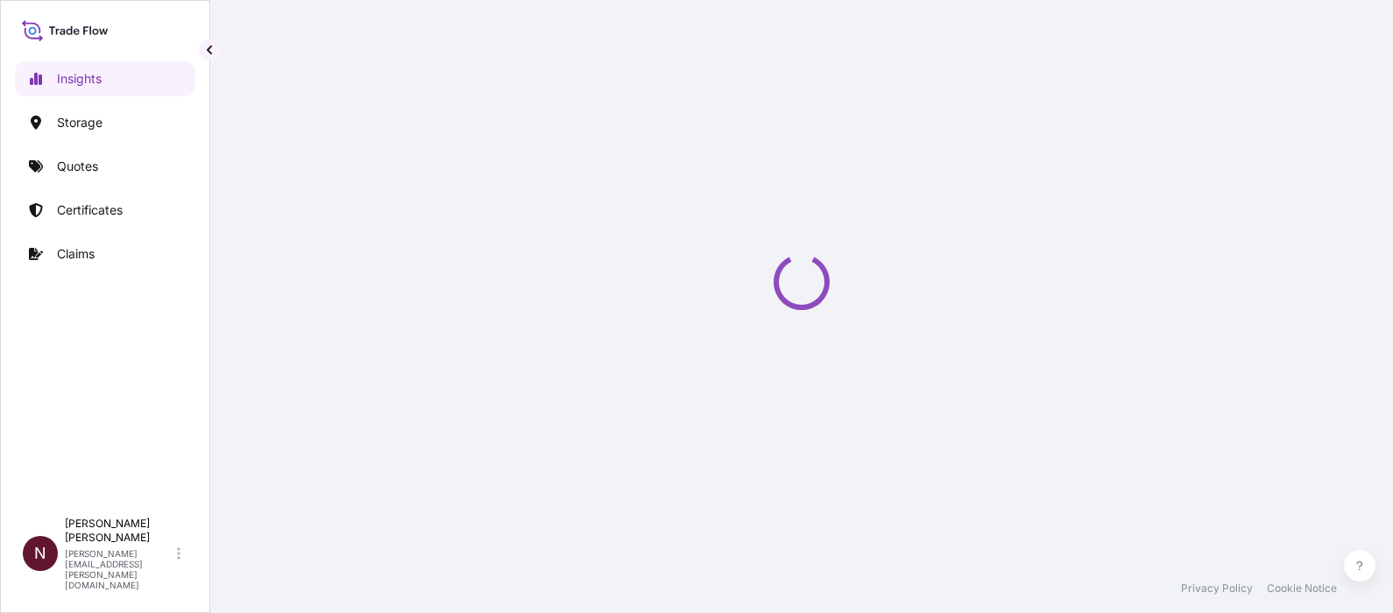
select select "2025"
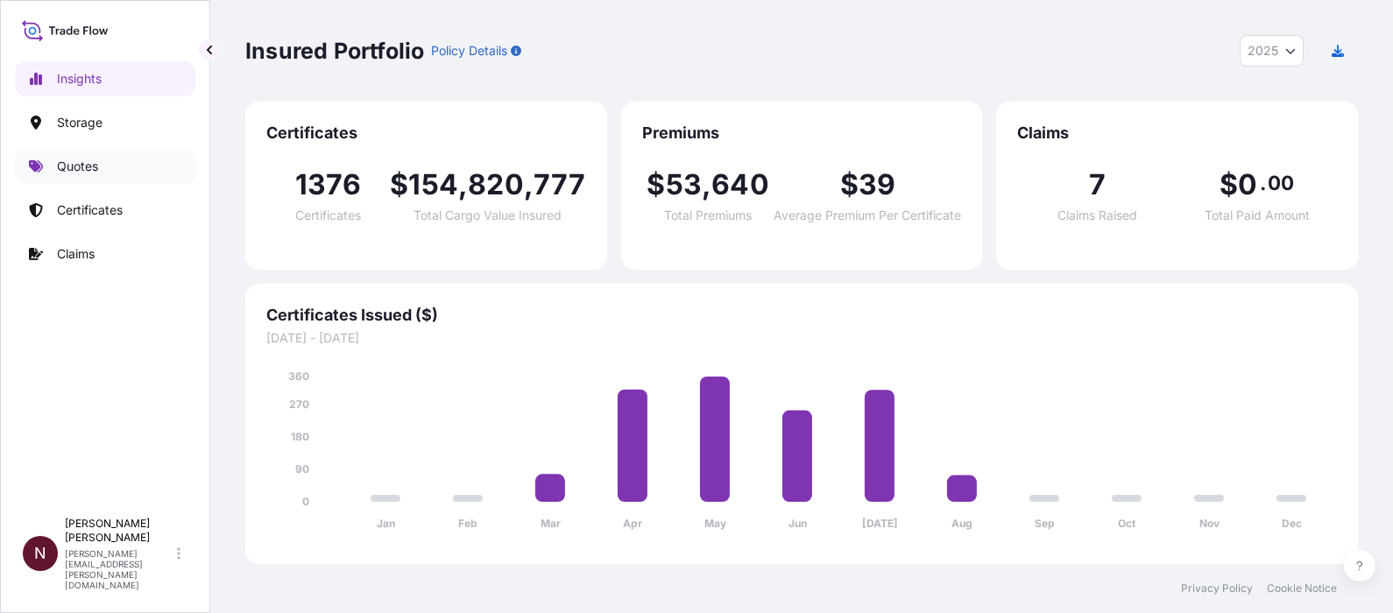
click at [78, 167] on p "Quotes" at bounding box center [77, 167] width 41 height 18
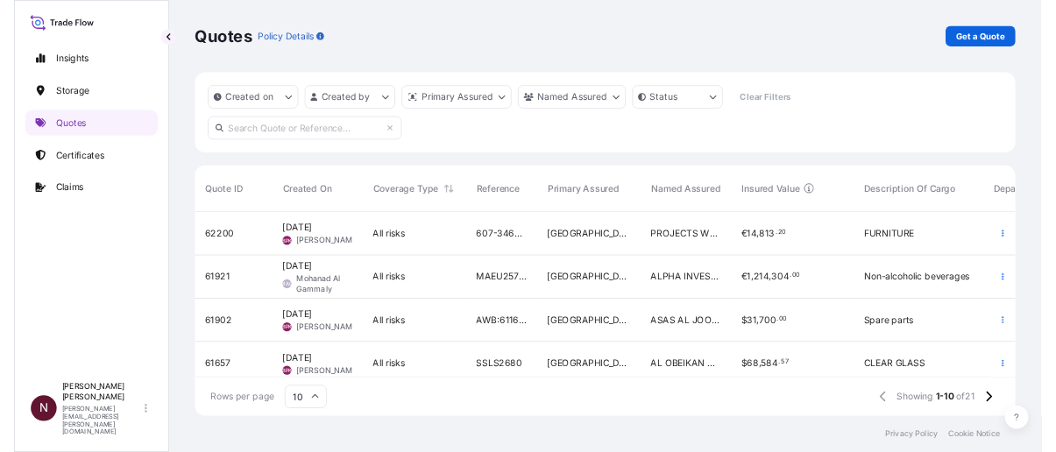
scroll to position [18, 18]
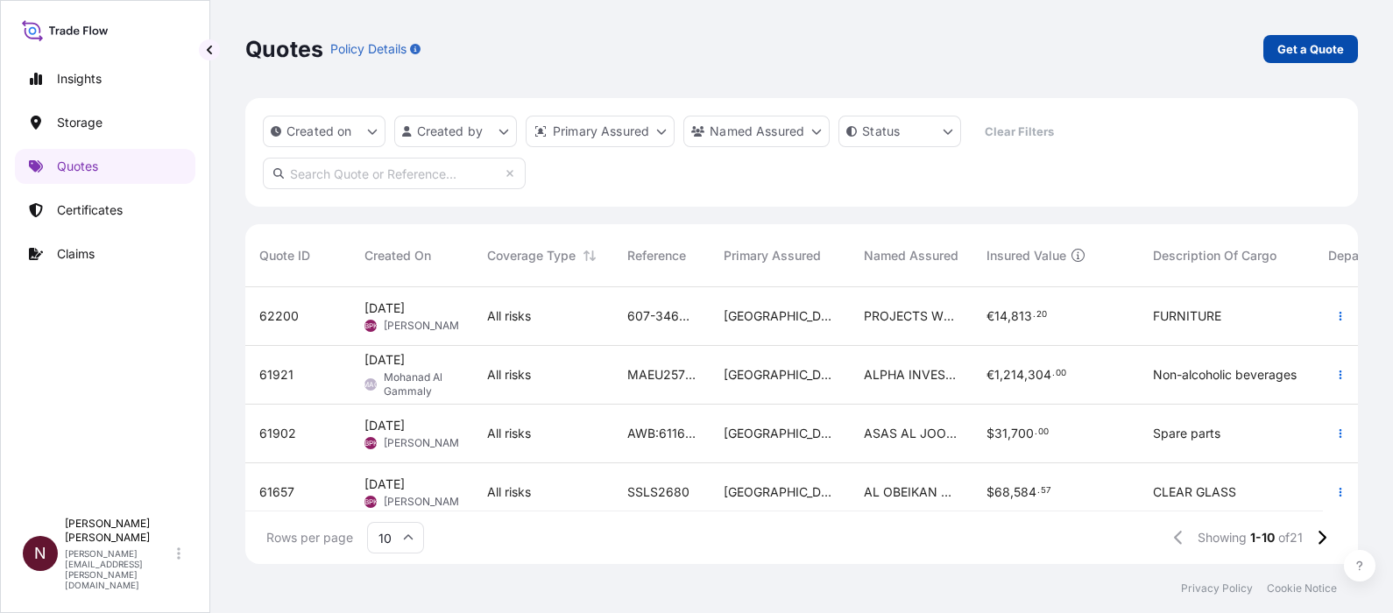
click at [1285, 53] on p "Get a Quote" at bounding box center [1310, 49] width 67 height 18
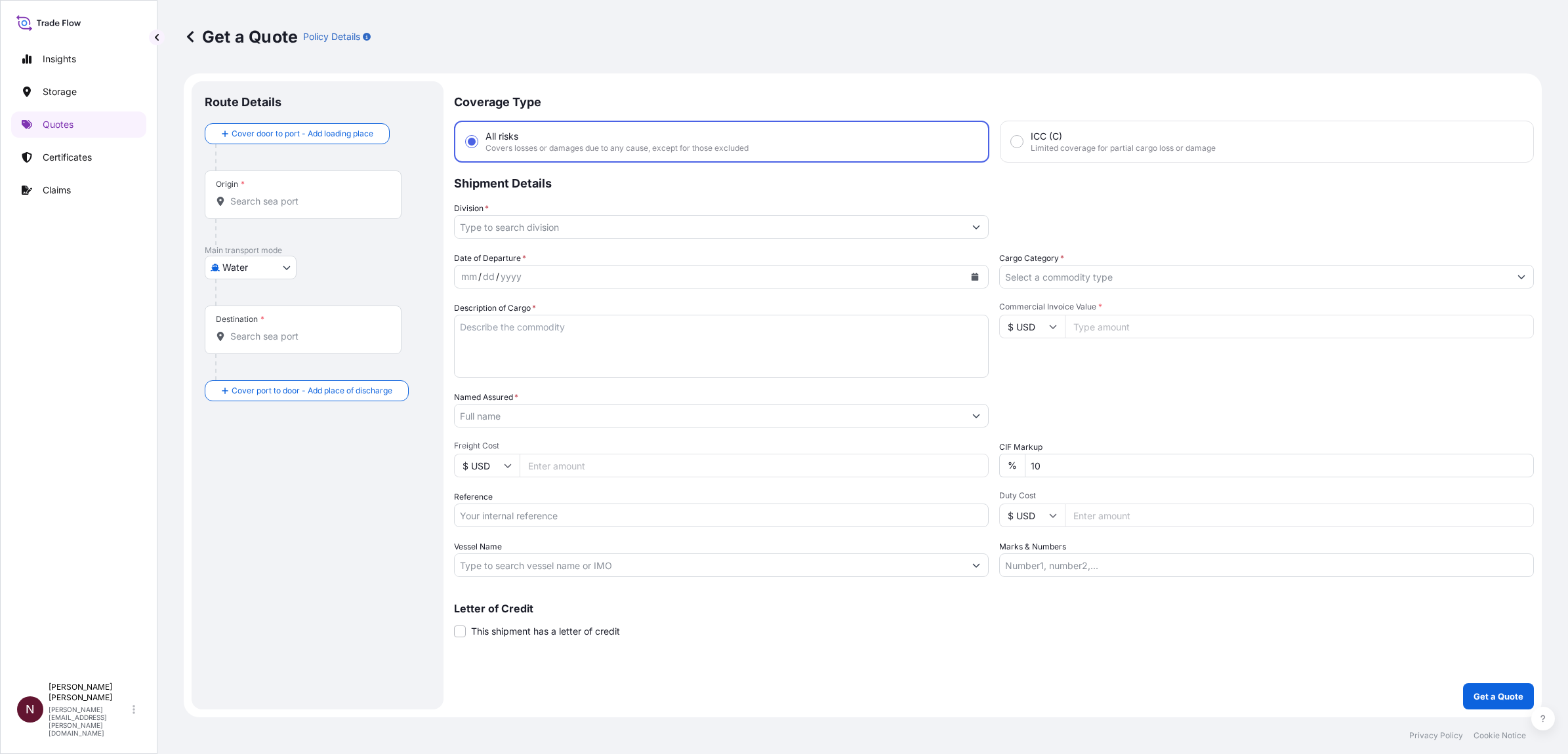
click at [256, 259] on body "Insights Storage Quotes Certificates Claims N [PERSON_NAME] [PERSON_NAME][EMAIL…" at bounding box center [784, 377] width 1568 height 754
click at [236, 303] on span "Air" at bounding box center [236, 302] width 12 height 13
select select "Air"
click at [253, 211] on input "Origin *" at bounding box center [307, 207] width 155 height 13
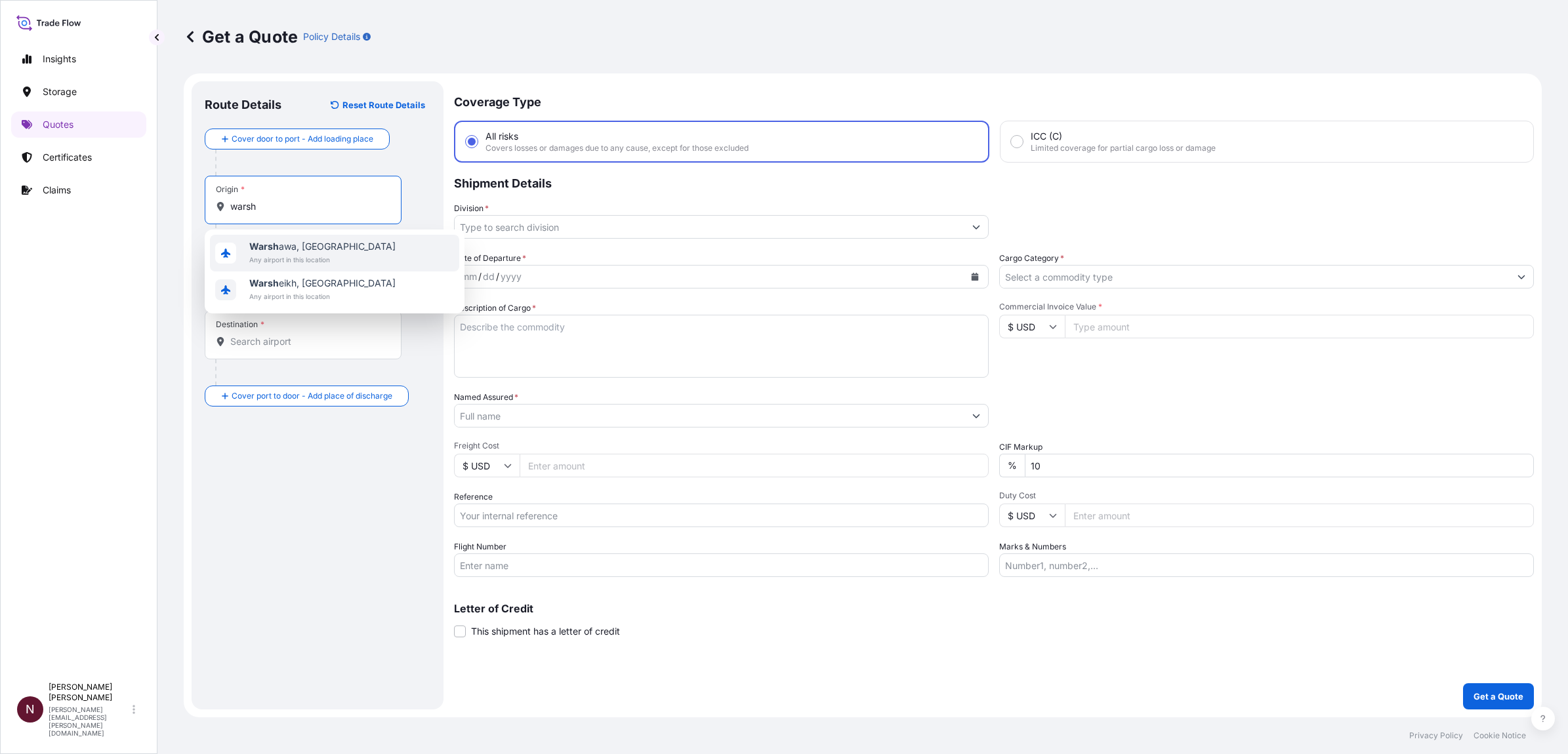
click at [290, 251] on span "Warsh awa, [GEOGRAPHIC_DATA]" at bounding box center [322, 247] width 146 height 13
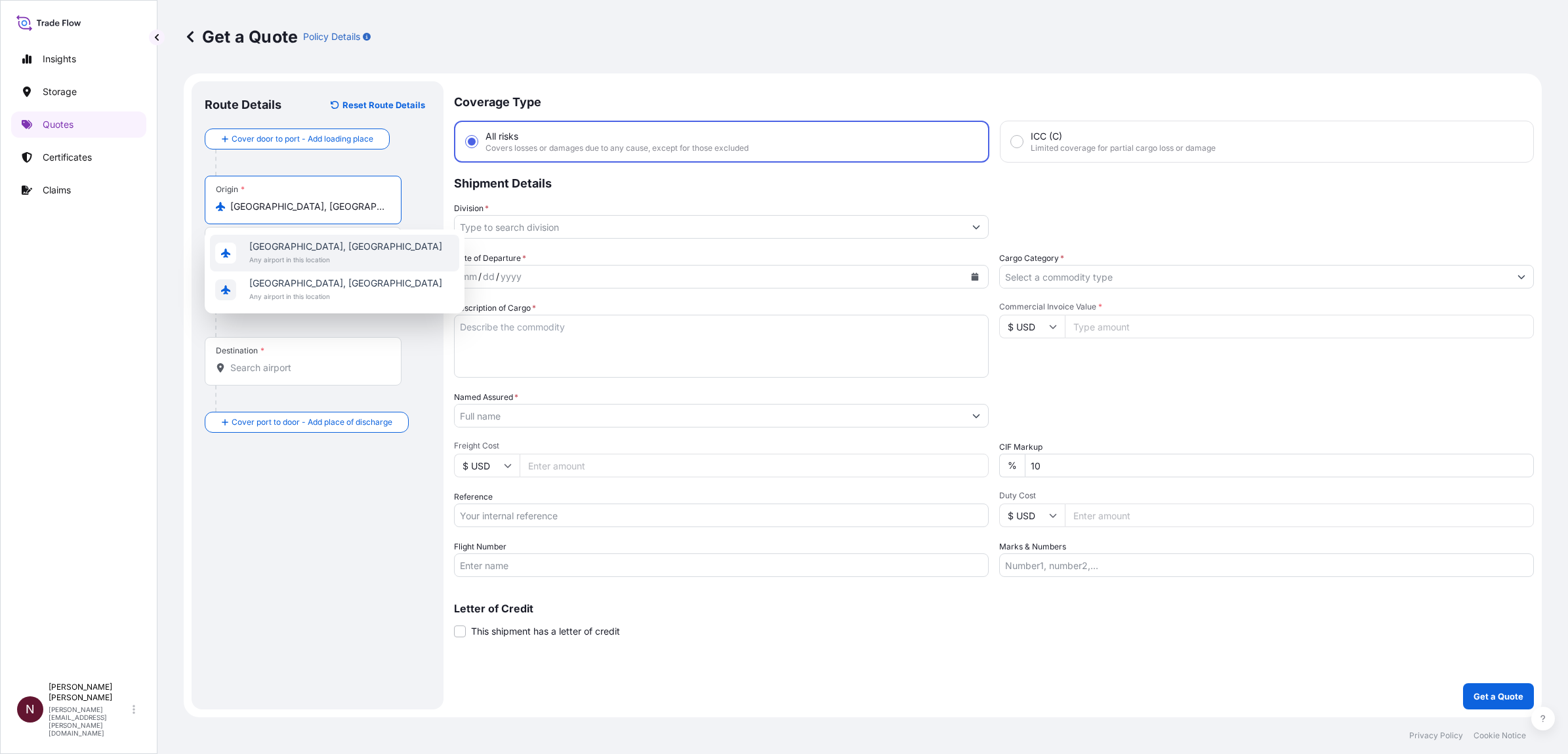
click at [314, 254] on span "Any airport in this location" at bounding box center [346, 260] width 193 height 13
type input "[GEOGRAPHIC_DATA], [GEOGRAPHIC_DATA]"
click at [240, 374] on input "Destination *" at bounding box center [309, 368] width 159 height 13
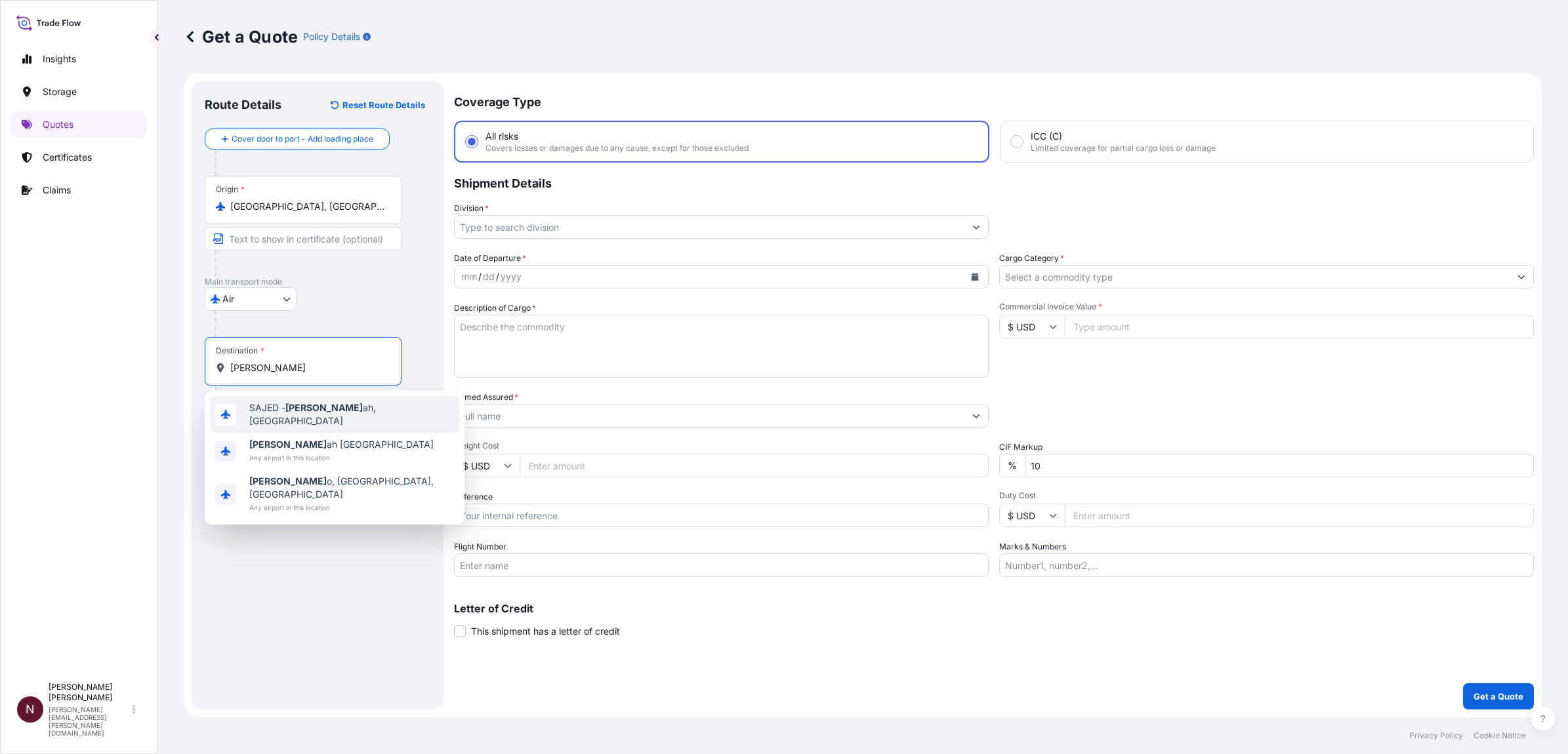
click at [256, 409] on span "[PERSON_NAME] ah, [GEOGRAPHIC_DATA]" at bounding box center [351, 414] width 204 height 26
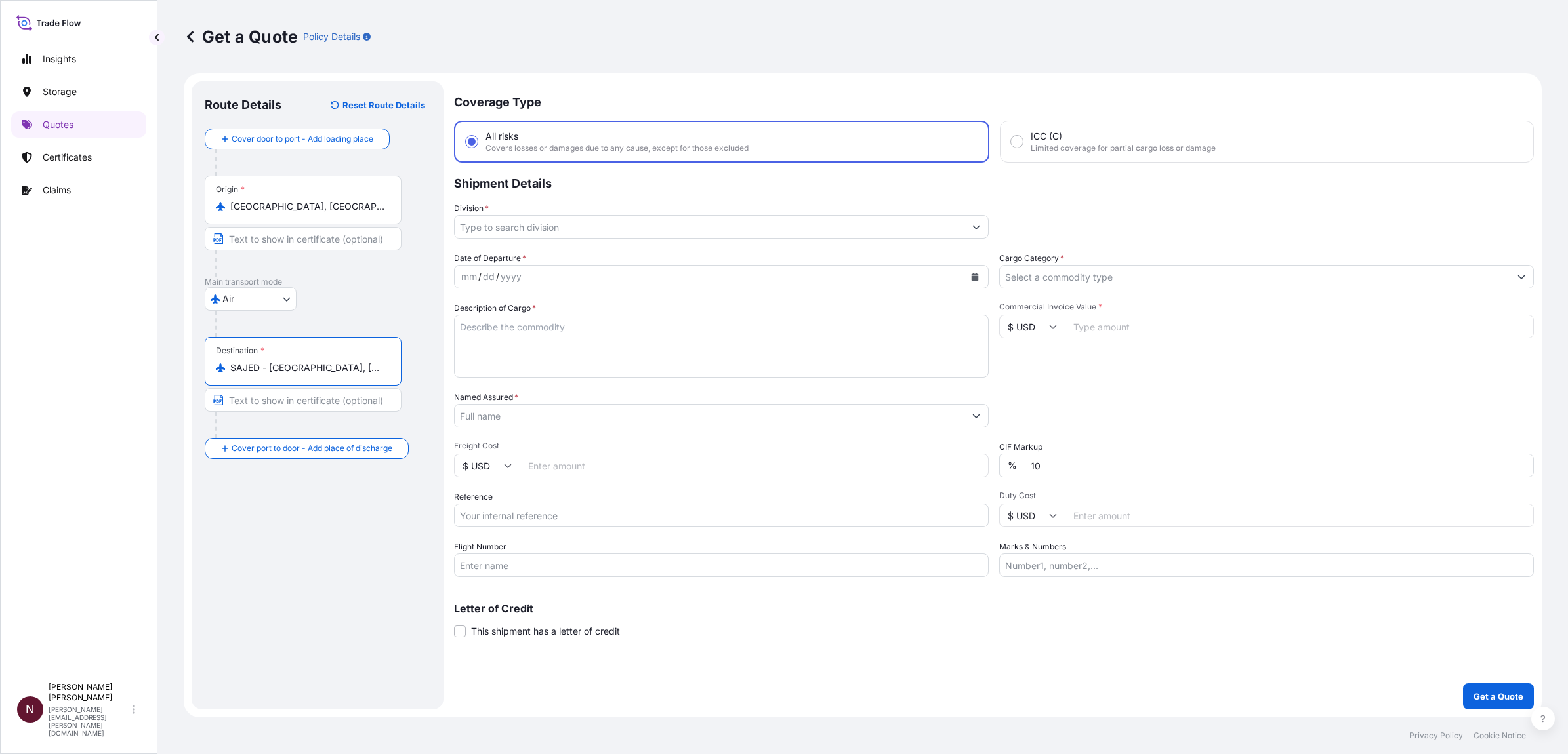
type input "SAJED - [GEOGRAPHIC_DATA], [GEOGRAPHIC_DATA]"
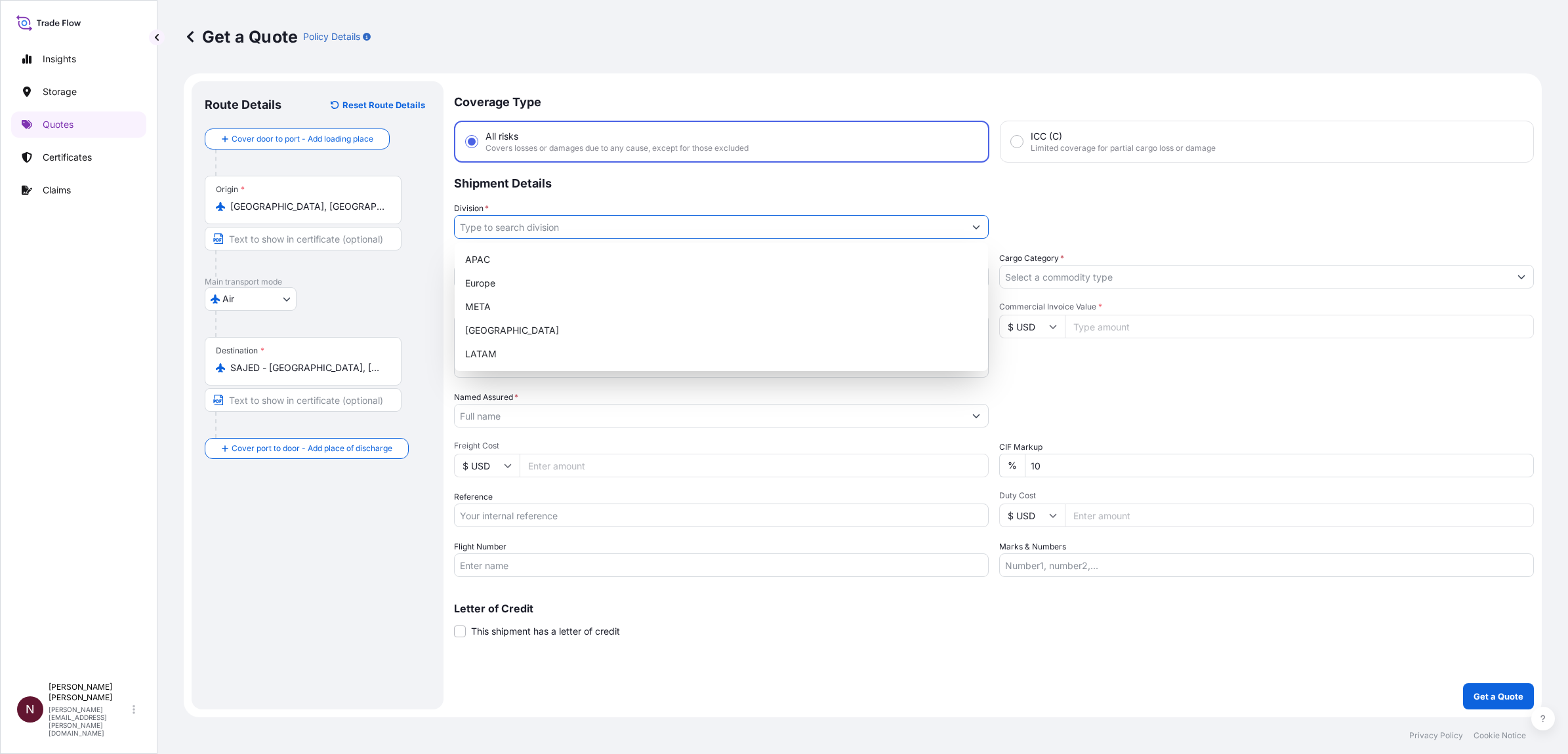
click at [528, 231] on input "Division *" at bounding box center [709, 227] width 510 height 24
click at [489, 310] on div "META" at bounding box center [721, 307] width 523 height 24
type input "META"
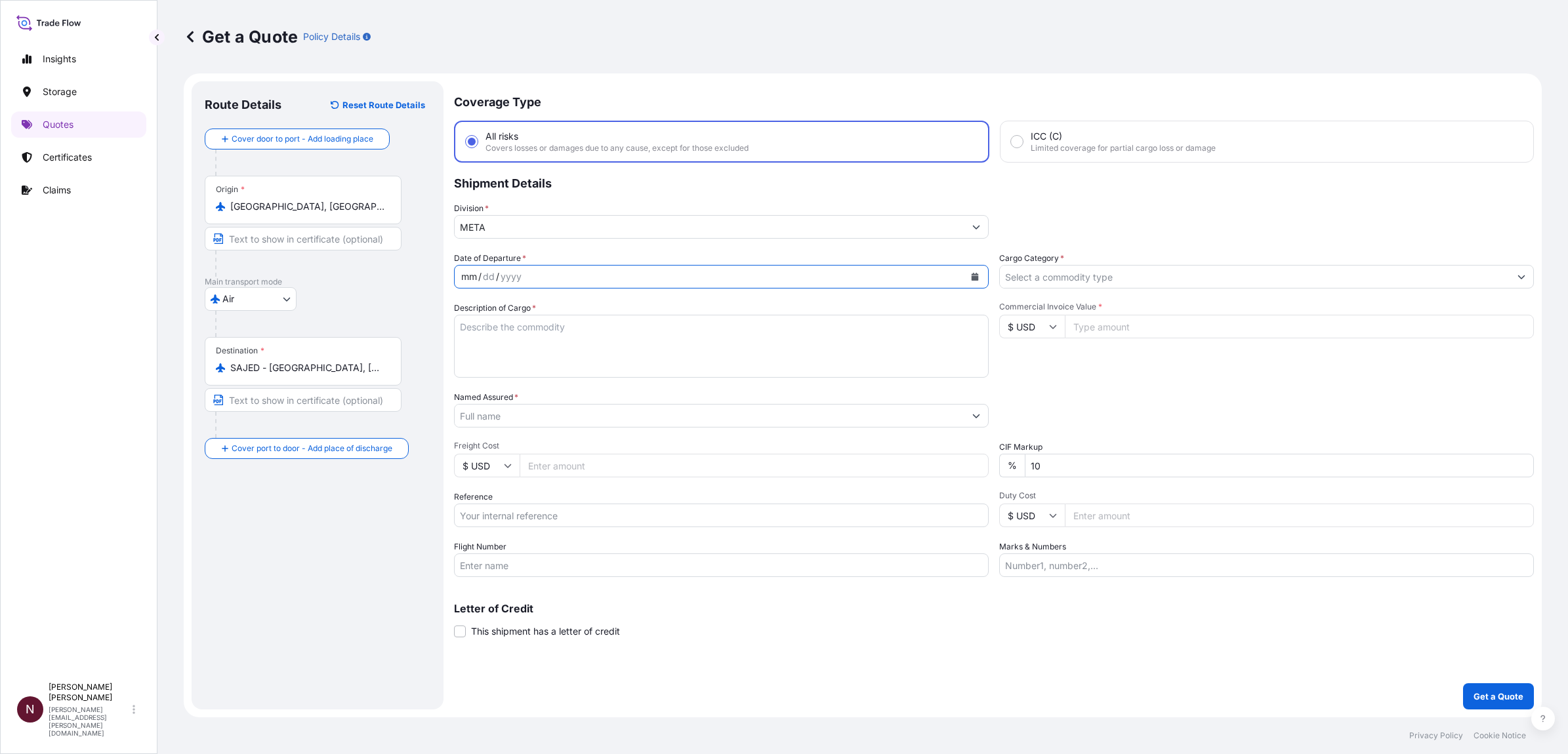
click at [496, 276] on div "/" at bounding box center [497, 276] width 3 height 16
click at [974, 273] on icon "Calendar" at bounding box center [975, 276] width 7 height 8
click at [619, 389] on div "9" at bounding box center [627, 386] width 24 height 24
click at [513, 346] on textarea "Description of Cargo *" at bounding box center [721, 346] width 535 height 63
click at [497, 346] on textarea "Description of Cargo *" at bounding box center [721, 346] width 535 height 63
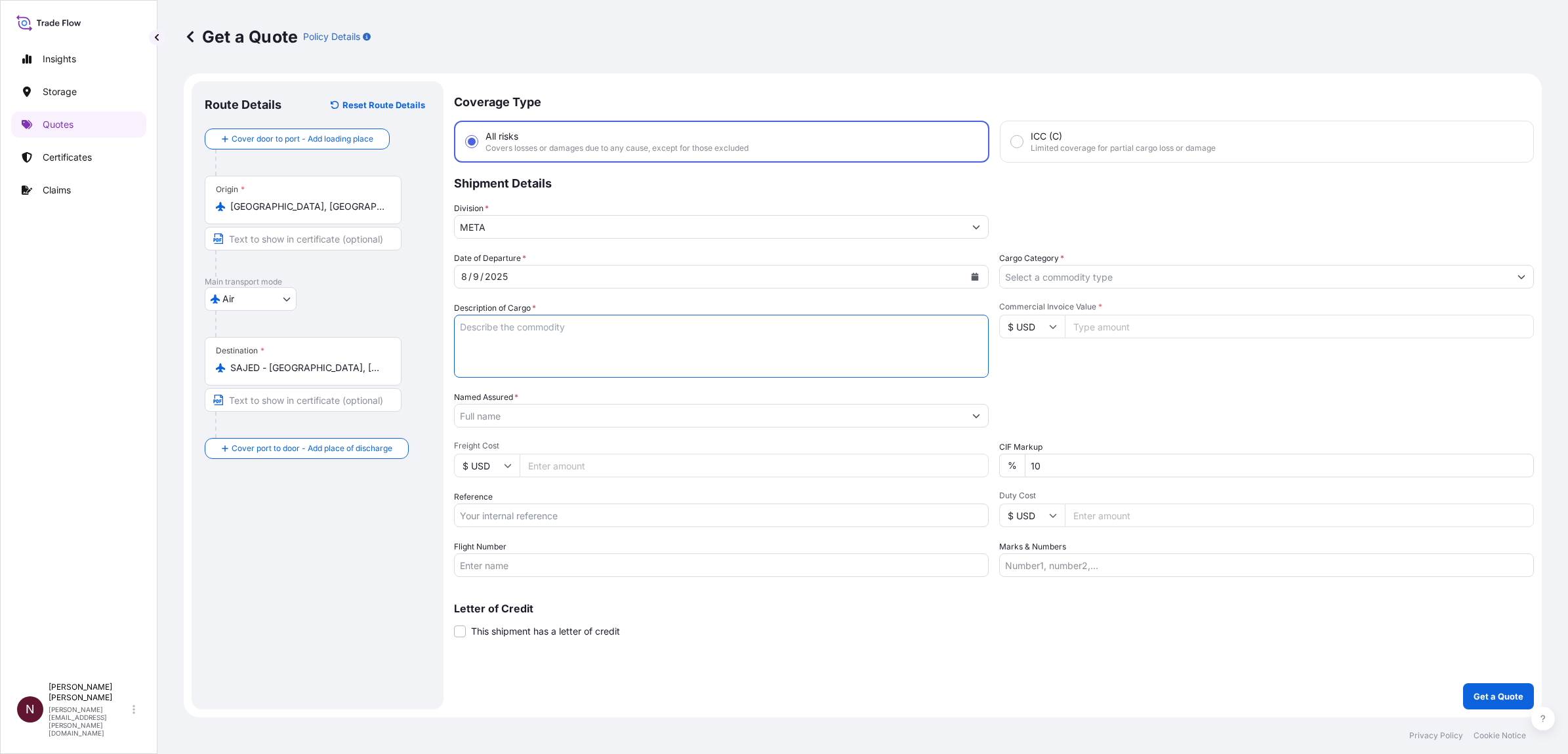
paste textarea "Protein Bars"
type textarea "Protein Bars"
click at [1042, 273] on input "Cargo Category *" at bounding box center [1254, 277] width 510 height 24
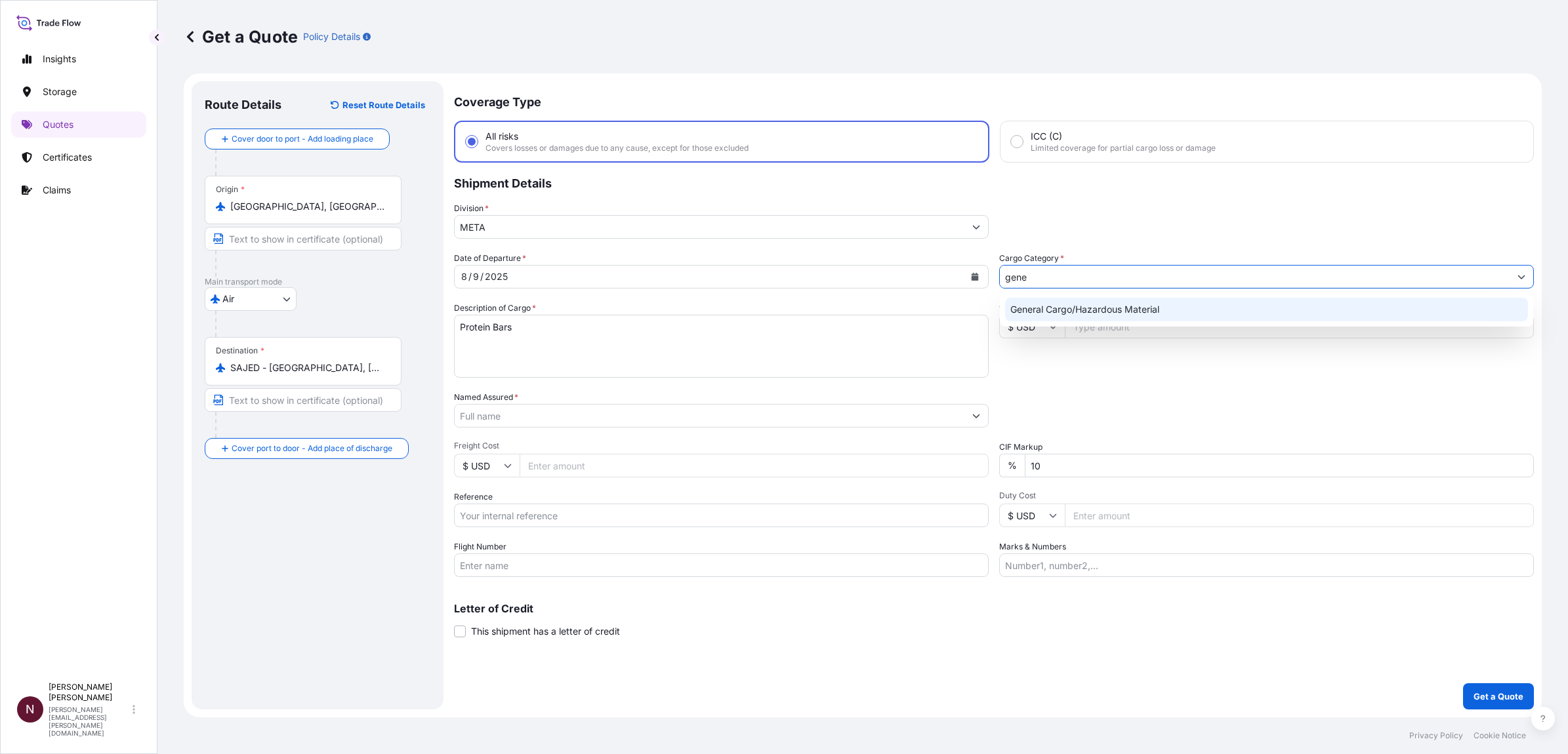
click at [1042, 315] on div "General Cargo/Hazardous Material" at bounding box center [1266, 310] width 523 height 24
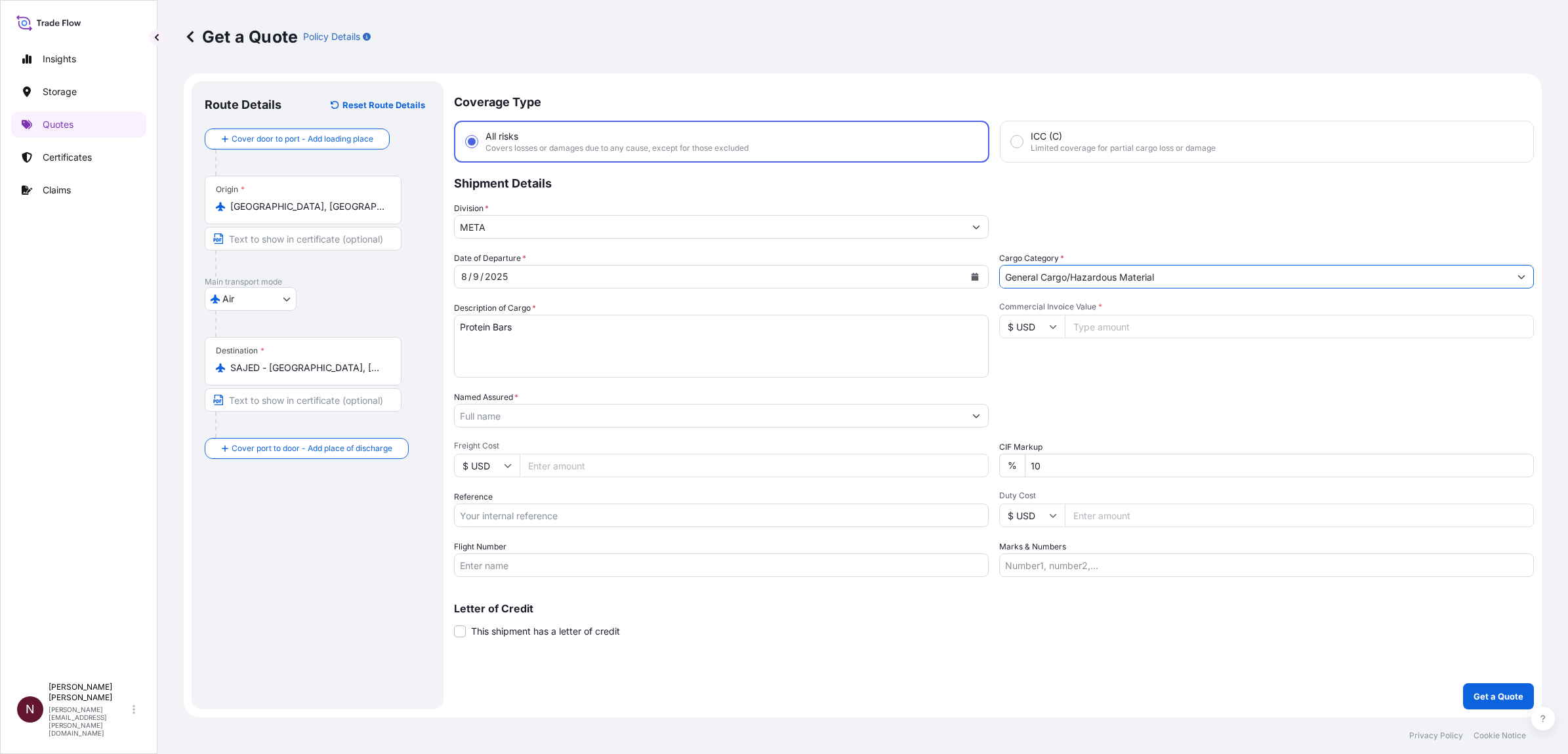
type input "General Cargo/Hazardous Material"
click at [1024, 332] on input "$ USD" at bounding box center [1032, 326] width 66 height 24
click at [1024, 362] on div "€ EUR" at bounding box center [1032, 361] width 55 height 25
type input "€ EUR"
click at [1042, 332] on input "Commercial Invoice Value *" at bounding box center [1299, 326] width 469 height 24
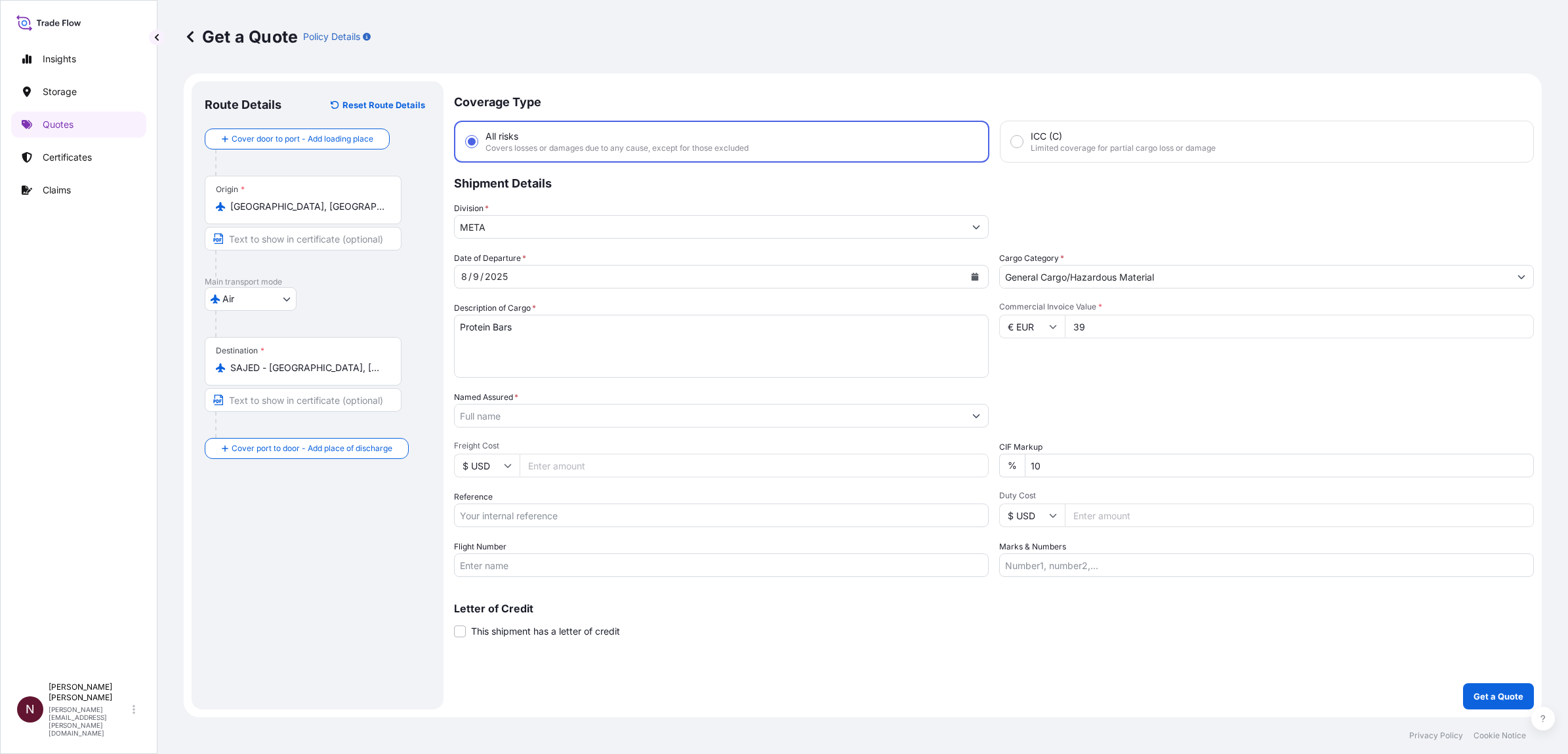
click at [1042, 325] on input "39" at bounding box center [1299, 326] width 469 height 24
type input "39366"
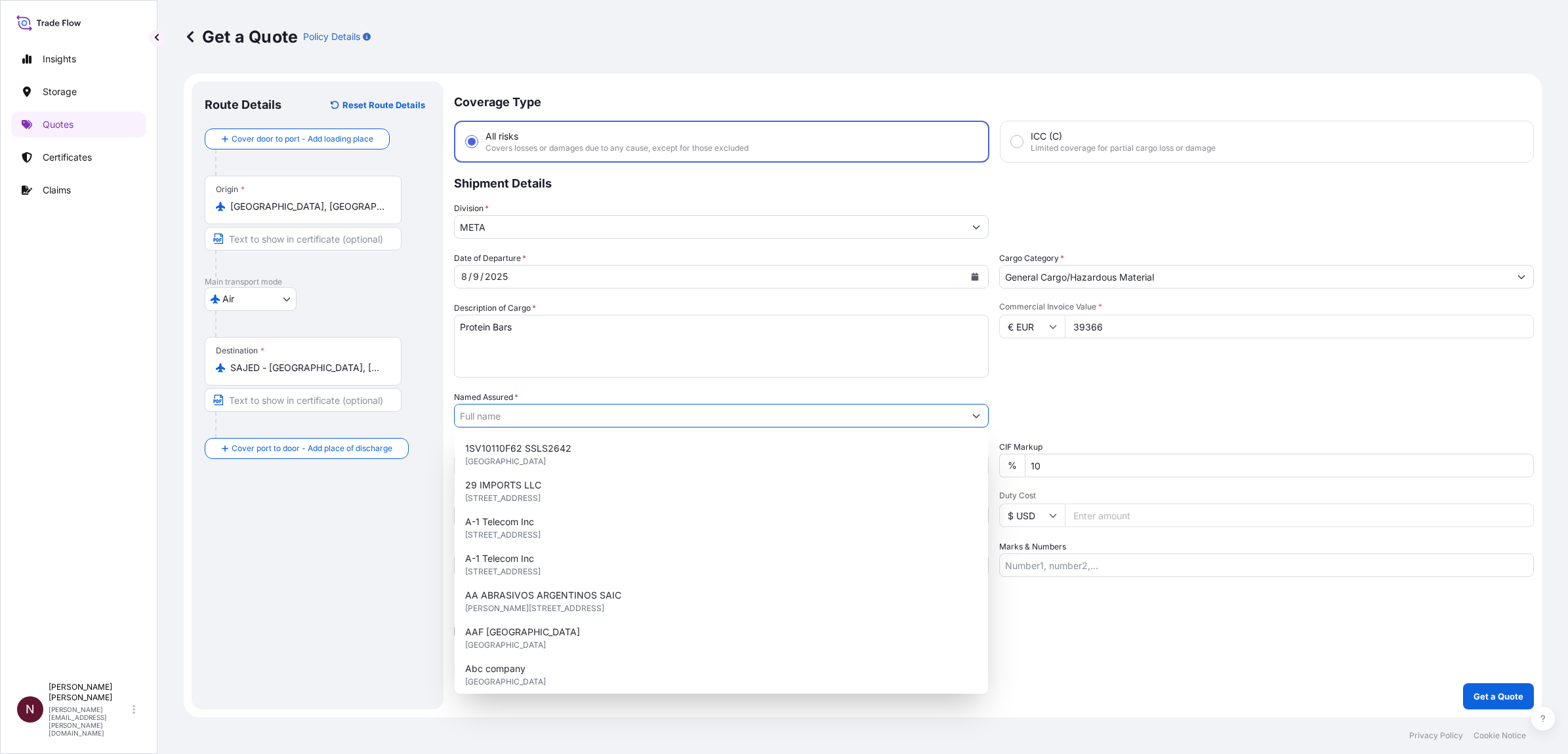
click at [513, 411] on input "Named Assured *" at bounding box center [709, 416] width 510 height 24
paste input "ALPHA INVESTMENT COMPANY"
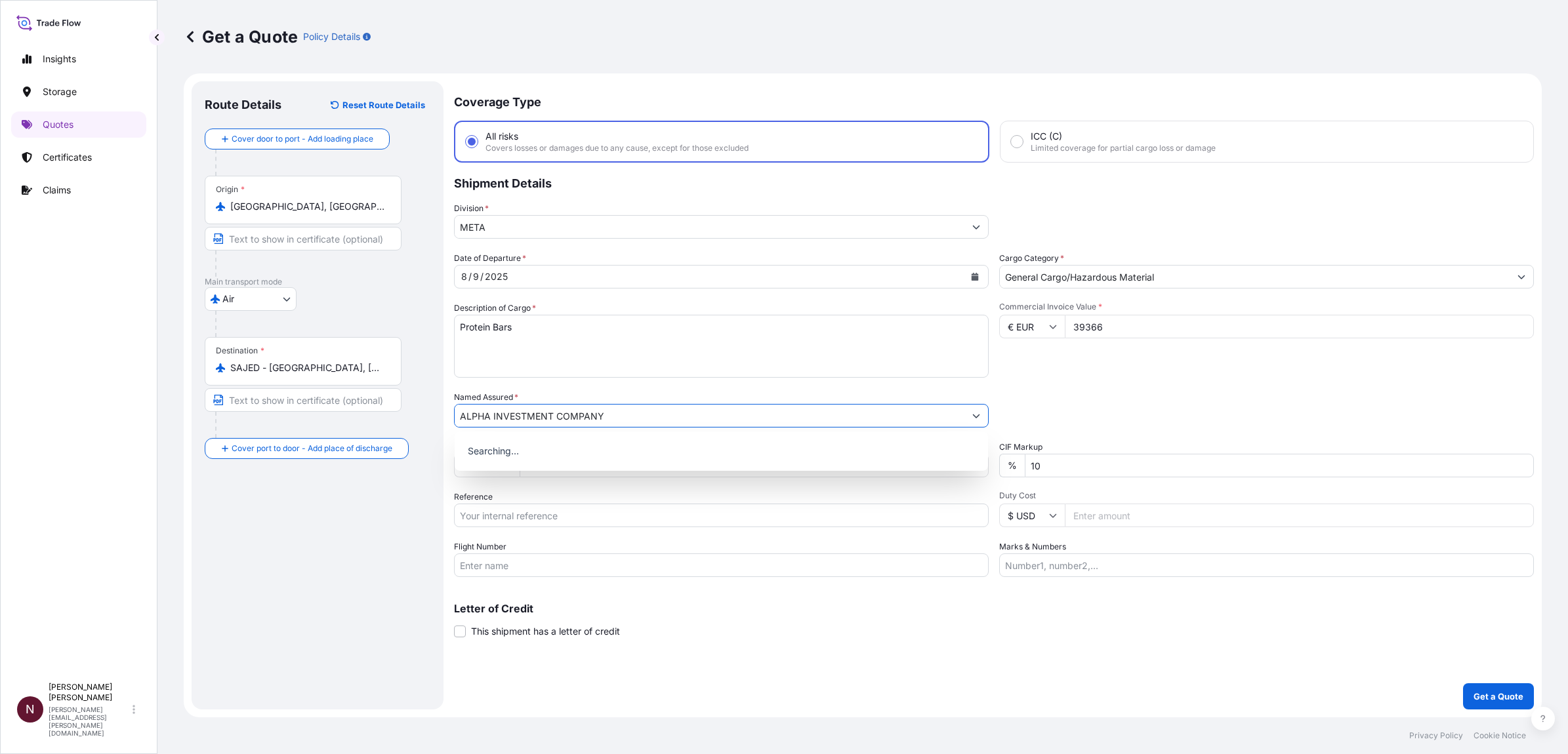
type input "ALPHA INVESTMENT COMPANY"
click at [1042, 458] on div "Date of Departure * [DATE] Cargo Category * General Cargo/Hazardous Material De…" at bounding box center [994, 414] width 1080 height 325
click at [607, 458] on input "Reference" at bounding box center [721, 516] width 535 height 24
click at [496, 458] on input "Reference" at bounding box center [721, 516] width 535 height 24
paste input "SA1015240375"
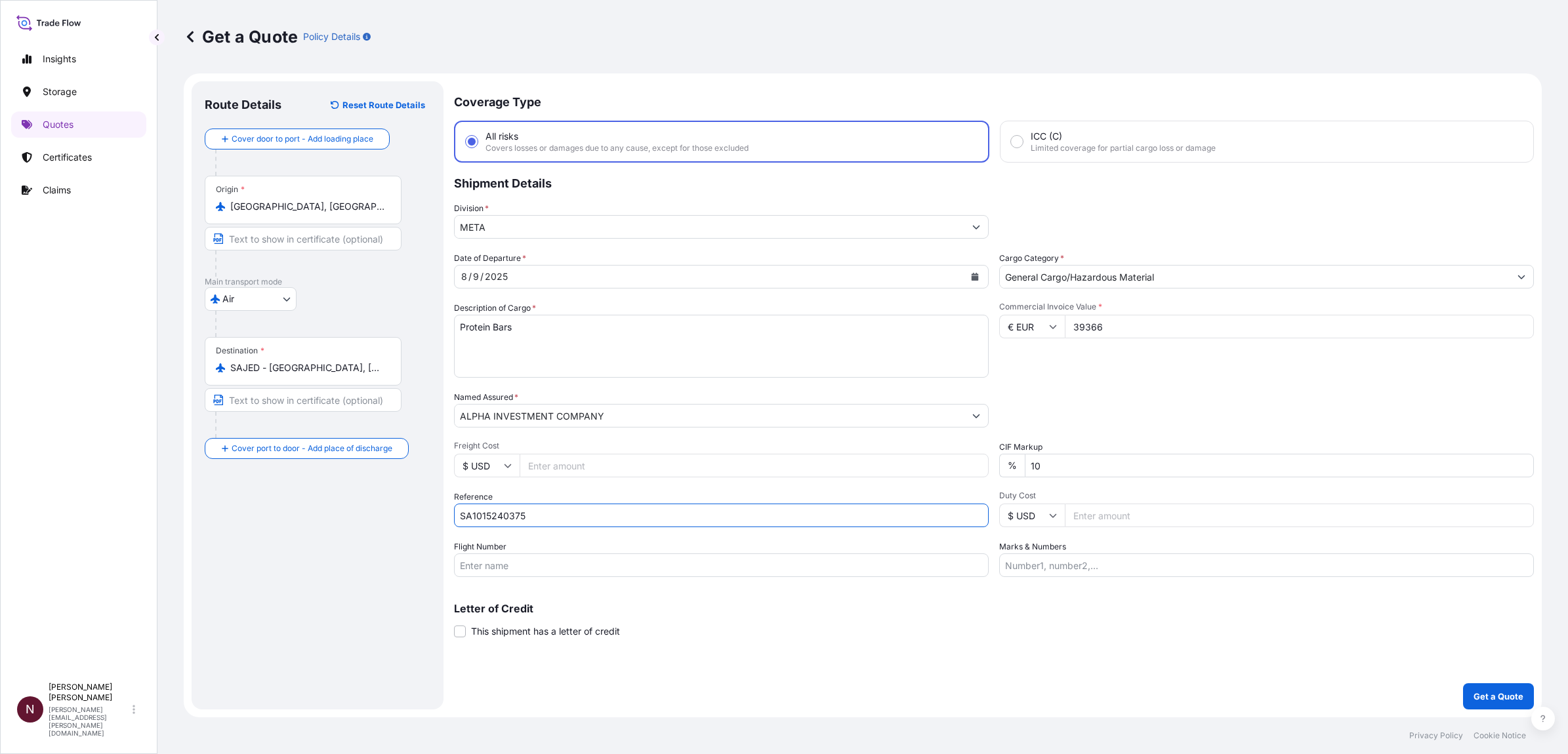
type input "SA1015240375"
drag, startPoint x: 1033, startPoint y: 463, endPoint x: 1007, endPoint y: 463, distance: 26.0
click at [1007, 458] on div "% 10" at bounding box center [1266, 466] width 535 height 24
type input "0"
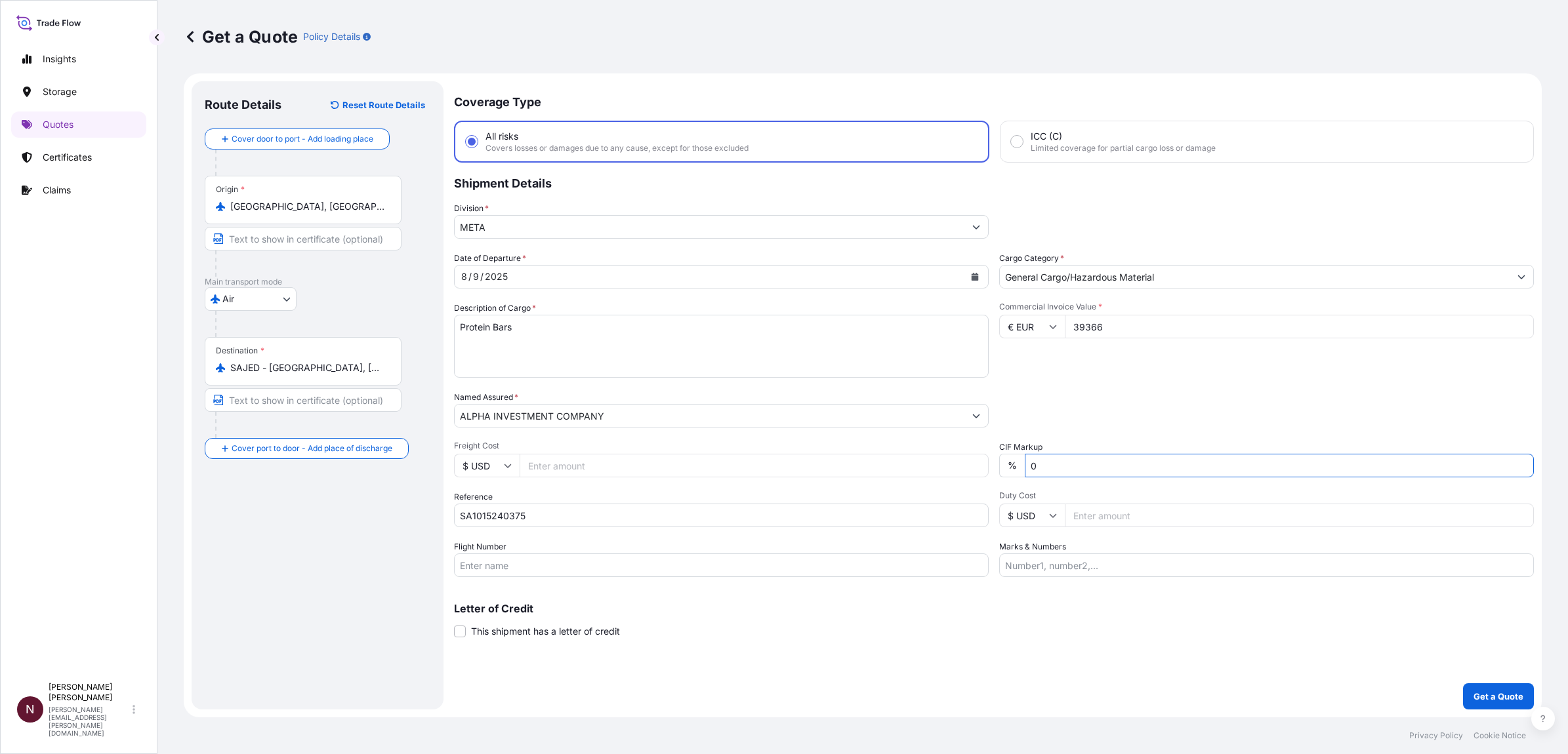
click at [1042, 458] on div "Coverage Type All risks Covers losses or damages due to any cause, except for t…" at bounding box center [994, 395] width 1080 height 628
click at [1042, 458] on button "Get a Quote" at bounding box center [1498, 696] width 71 height 26
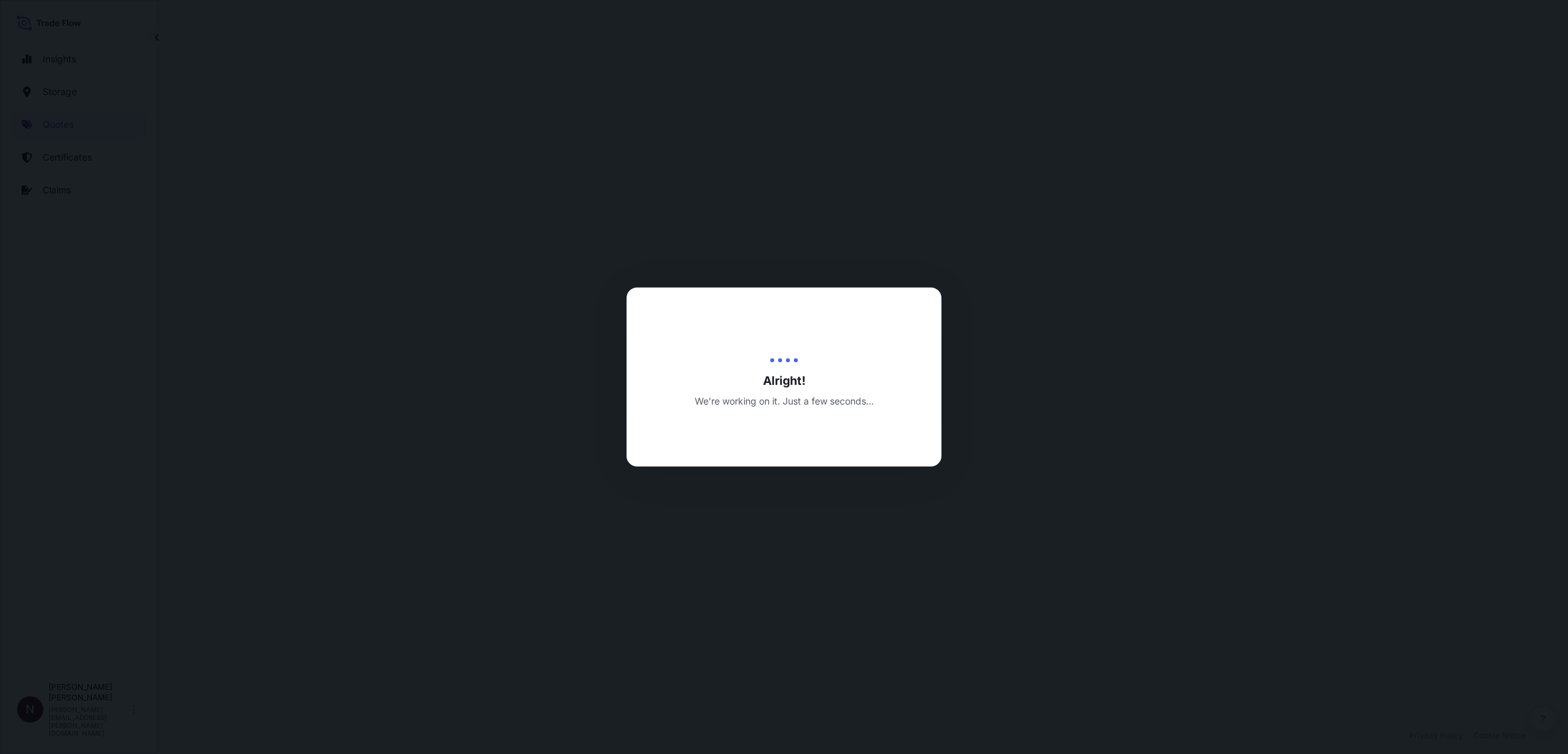
select select "Air"
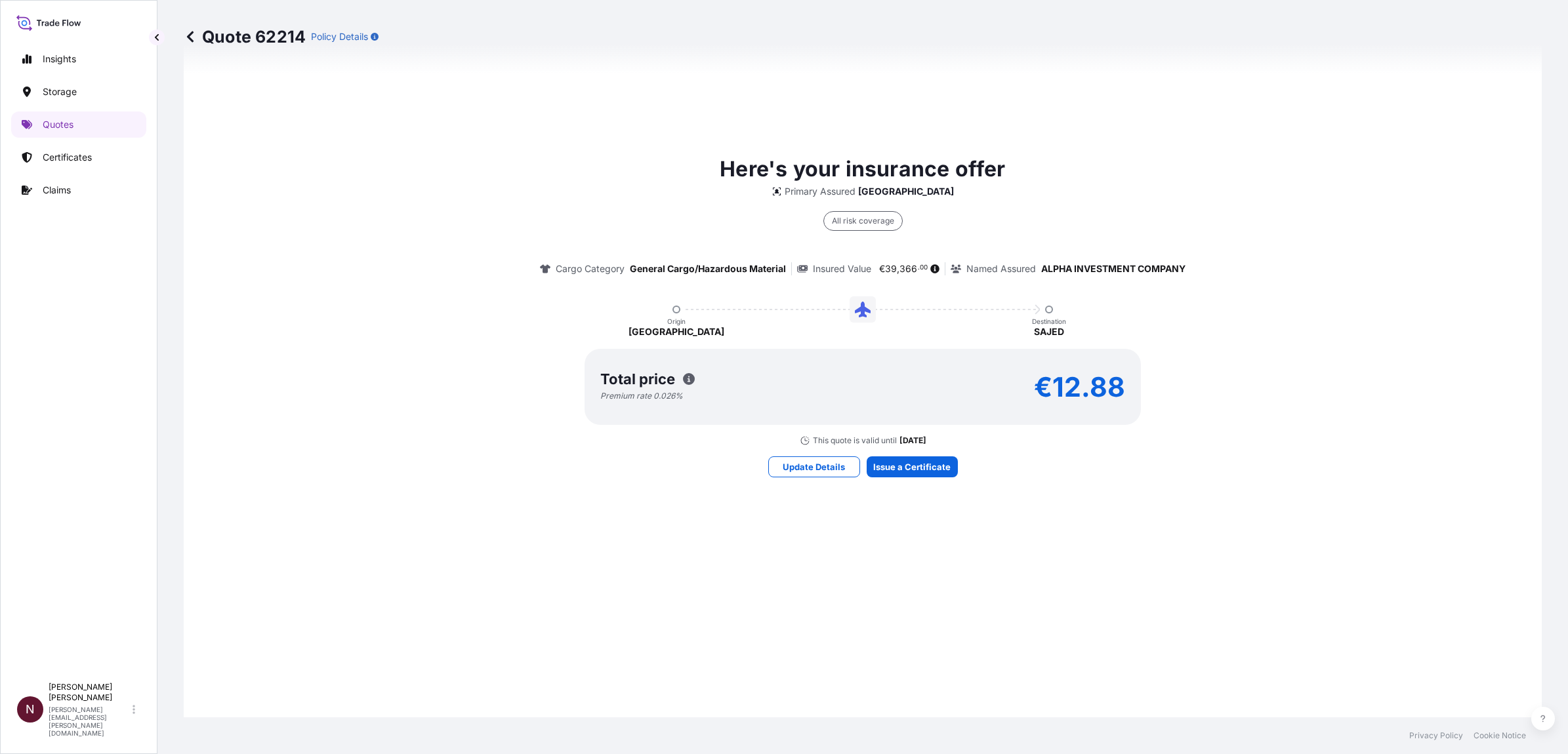
scroll to position [875, 0]
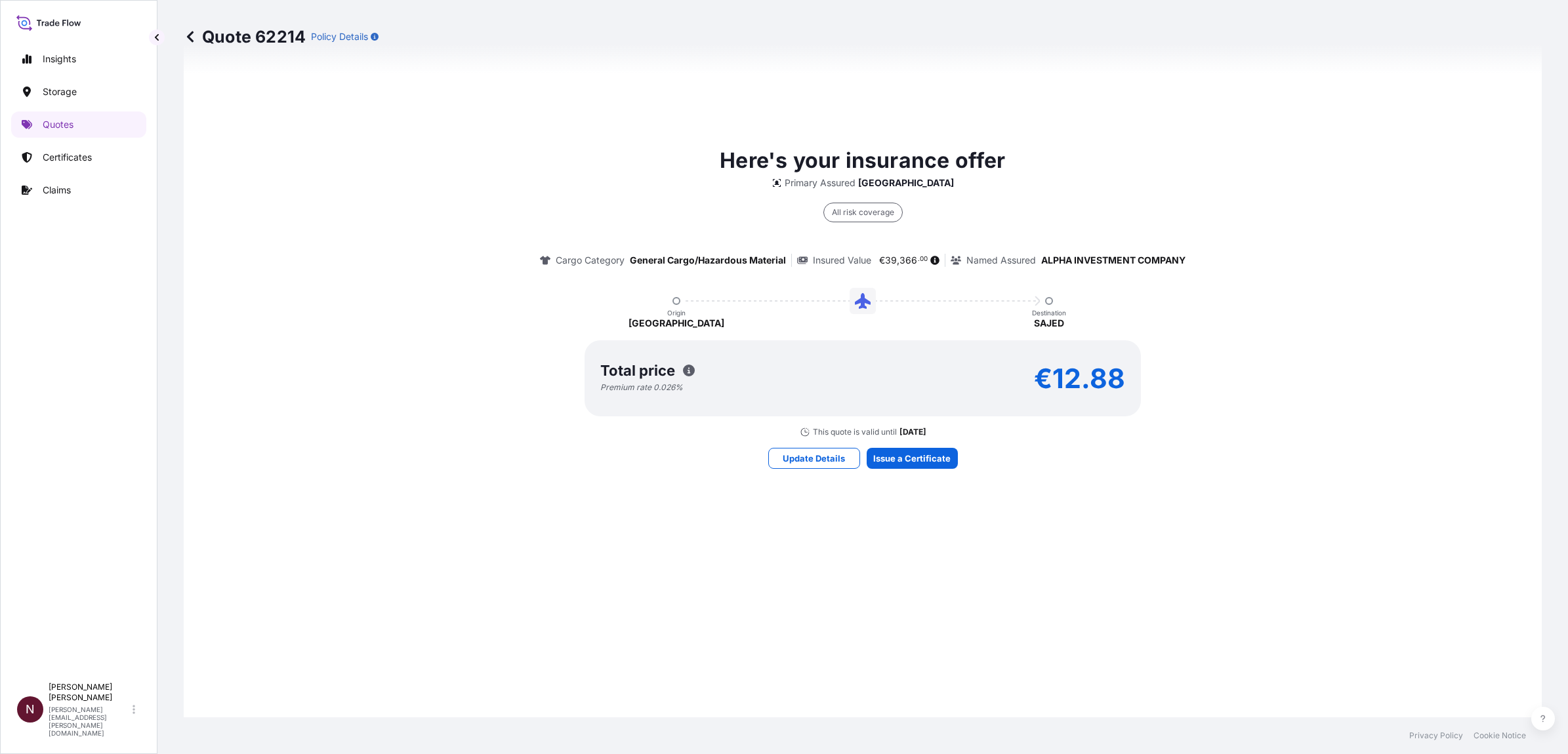
click at [920, 442] on div "Here's your insurance offer Primary Assured [GEOGRAPHIC_DATA] All risk coverage…" at bounding box center [863, 306] width 1321 height 934
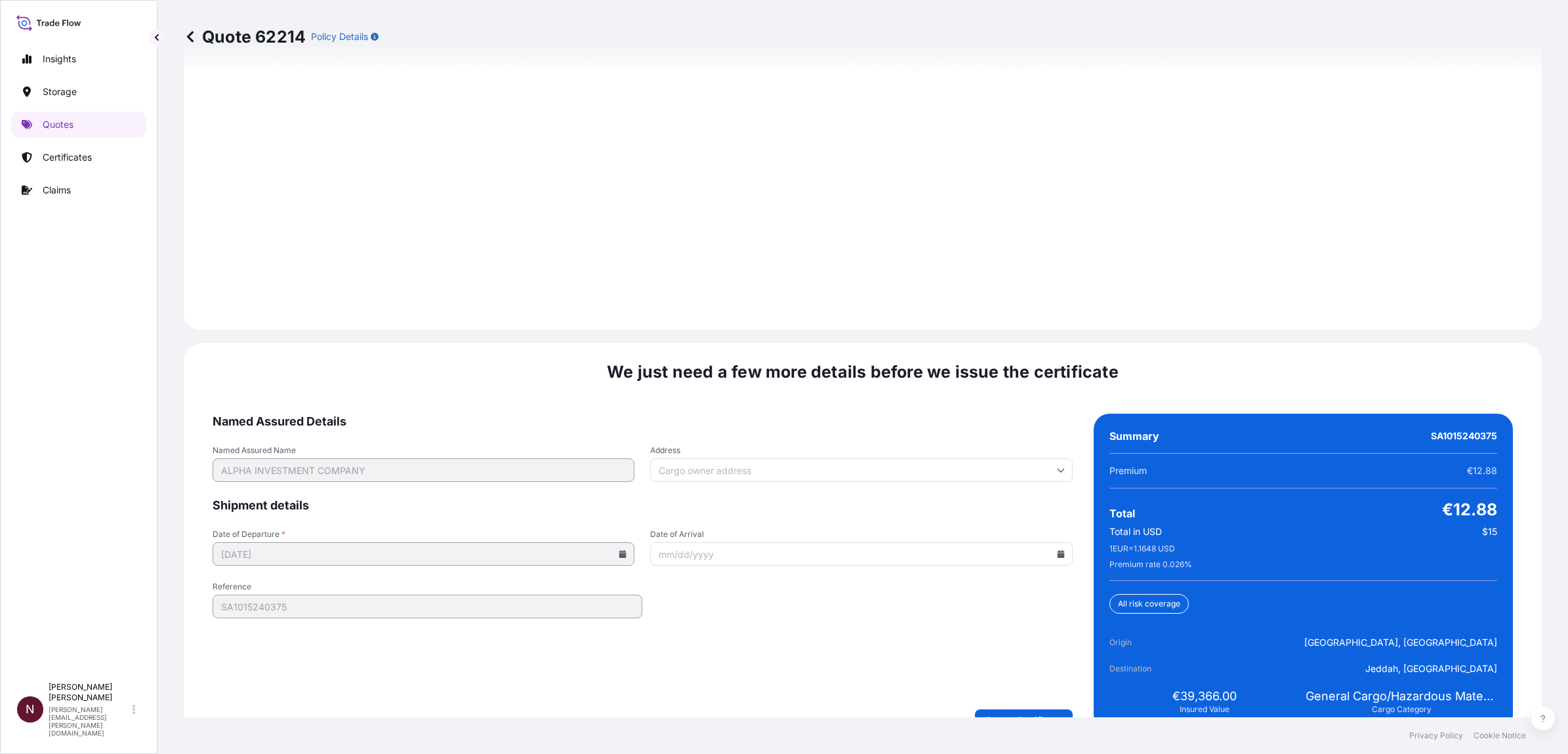
scroll to position [1785, 0]
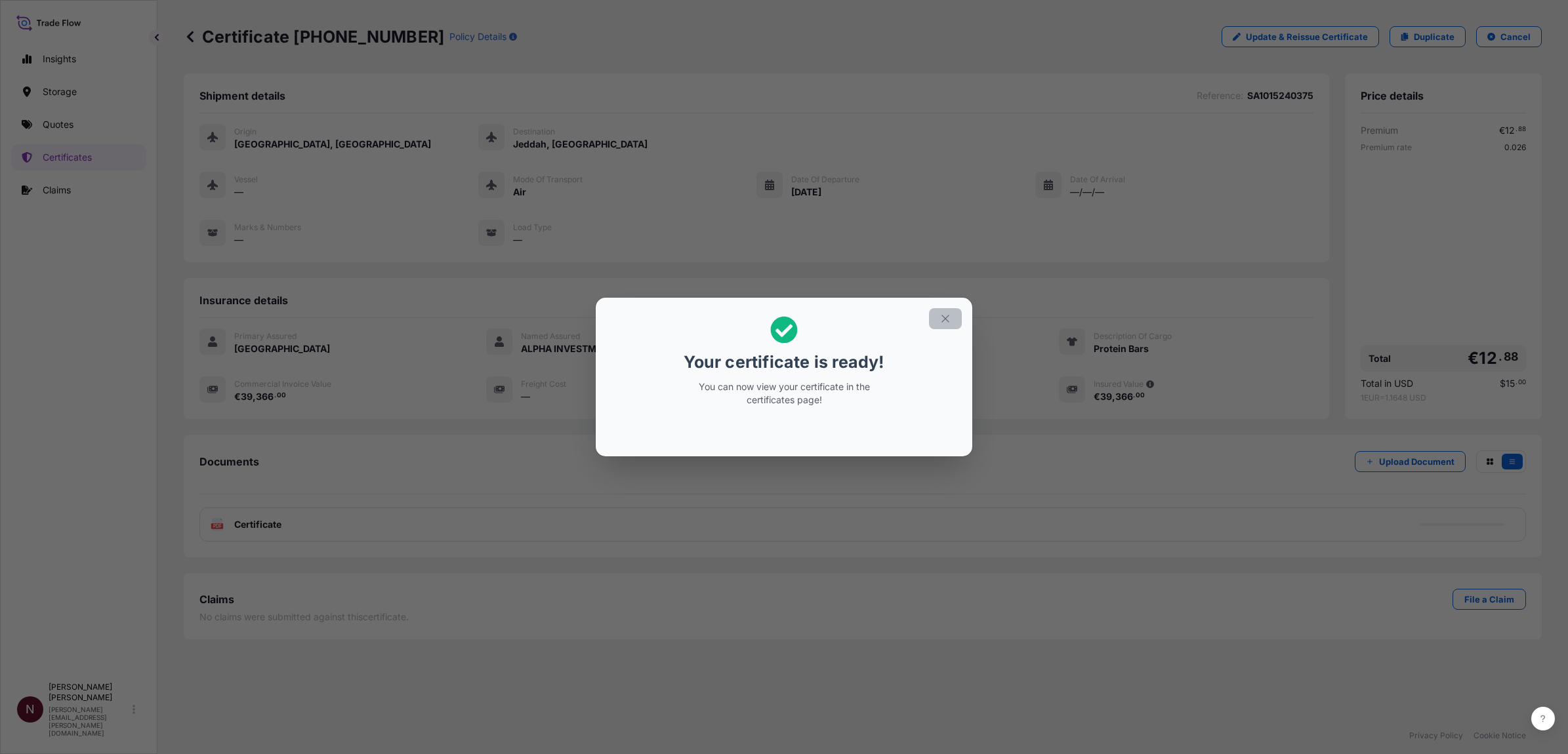
click at [943, 315] on icon "button" at bounding box center [945, 319] width 12 height 12
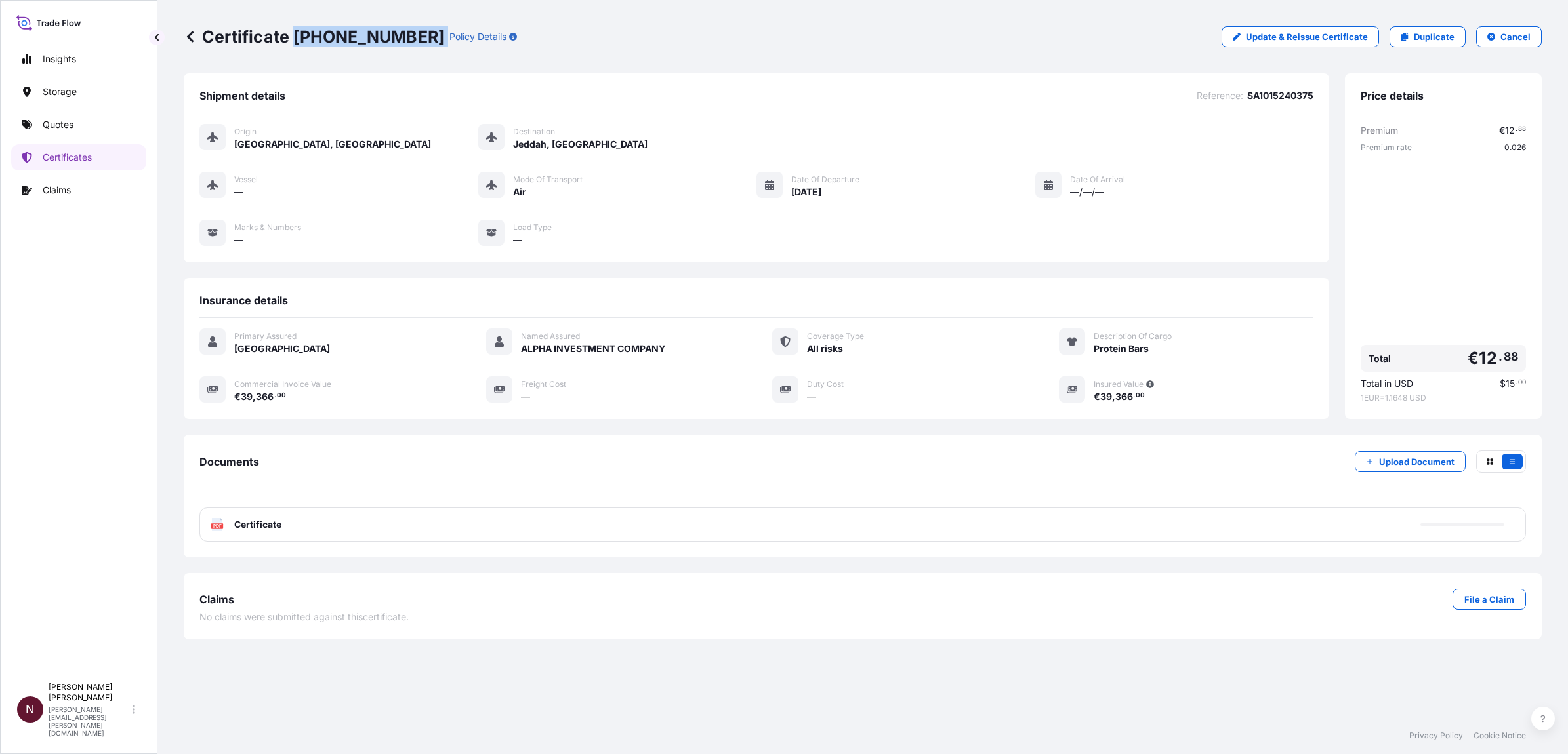
drag, startPoint x: 291, startPoint y: 34, endPoint x: 407, endPoint y: 30, distance: 116.1
click at [407, 30] on div "Certificate [PHONE_NUMBER] Policy Details" at bounding box center [350, 37] width 333 height 21
copy p "[PHONE_NUMBER]"
click at [407, 50] on div "Certificate [PHONE_NUMBER] Policy Details Update & Reissue Certificate Duplicat…" at bounding box center [862, 37] width 1358 height 73
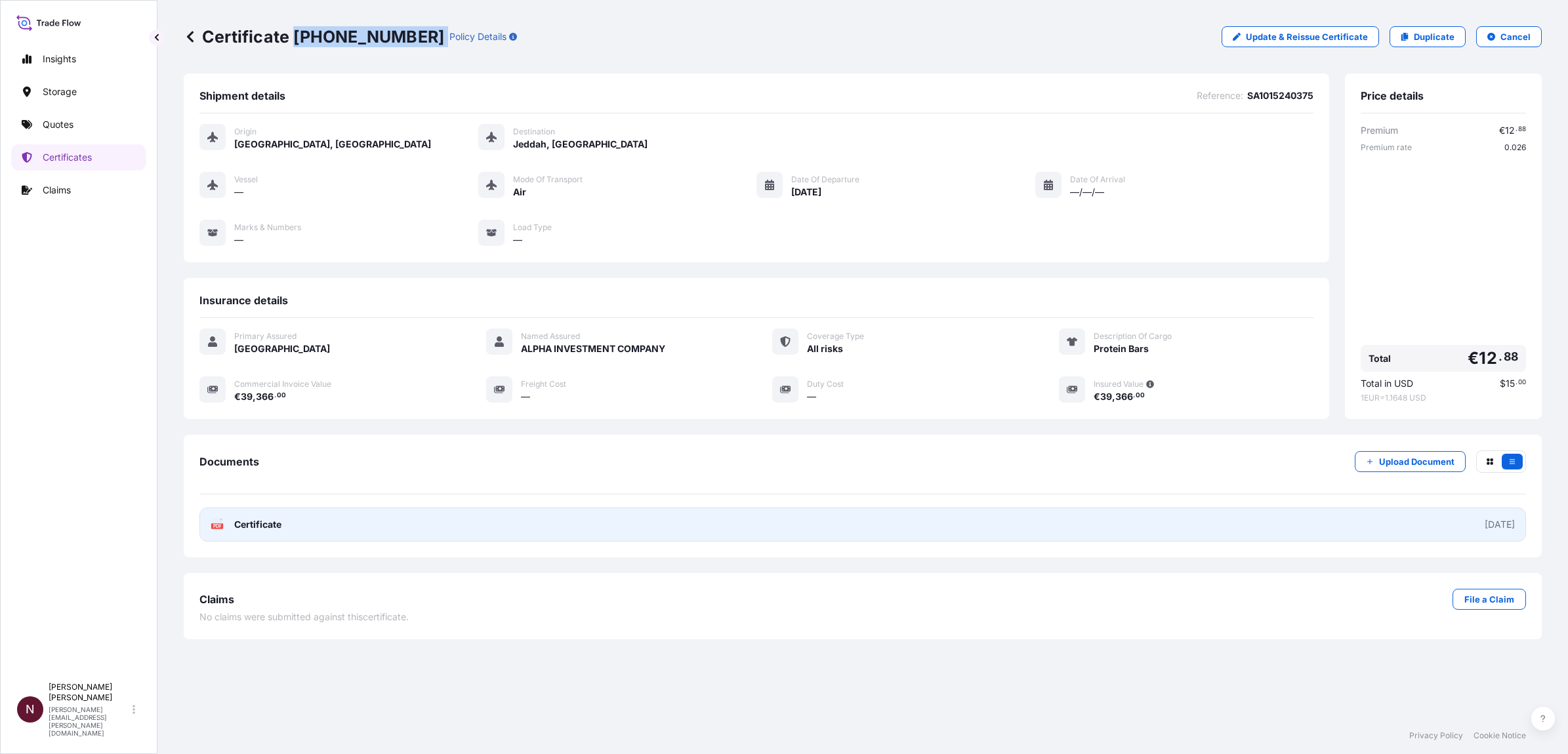
click at [1042, 458] on div "[DATE]" at bounding box center [1499, 525] width 30 height 13
